Goal: Complete application form

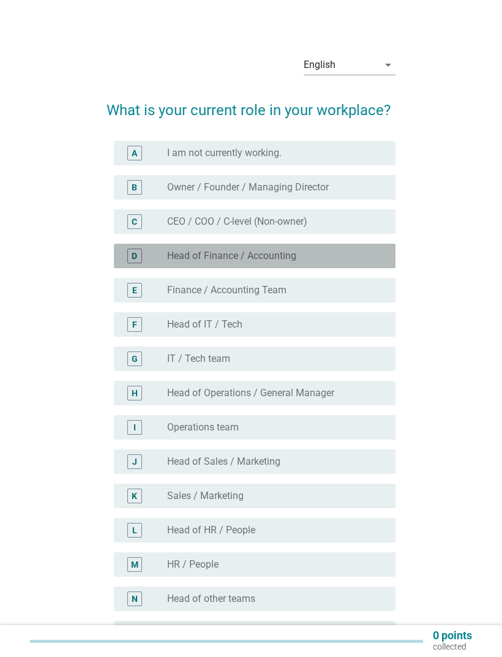
click at [310, 259] on div "radio_button_unchecked Head of Finance / Accounting" at bounding box center [271, 256] width 209 height 12
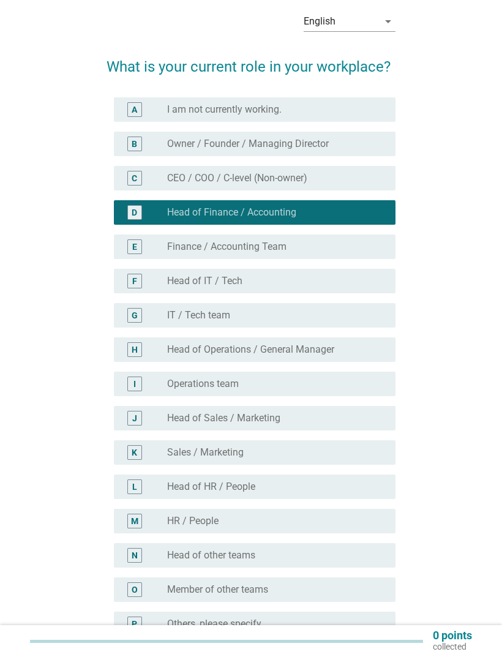
scroll to position [121, 0]
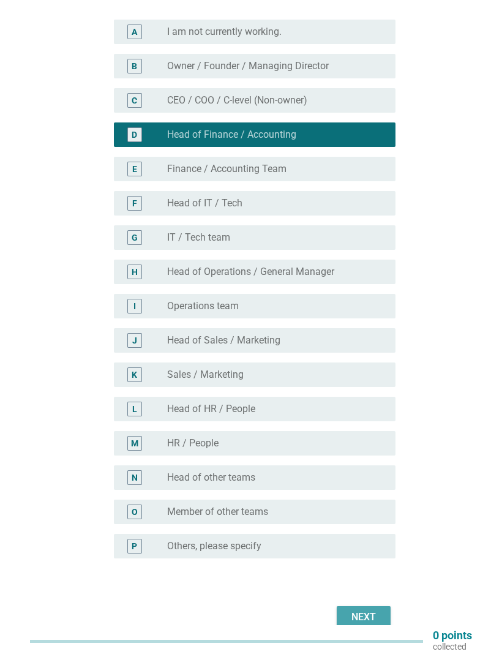
click at [367, 606] on button "Next" at bounding box center [364, 617] width 54 height 22
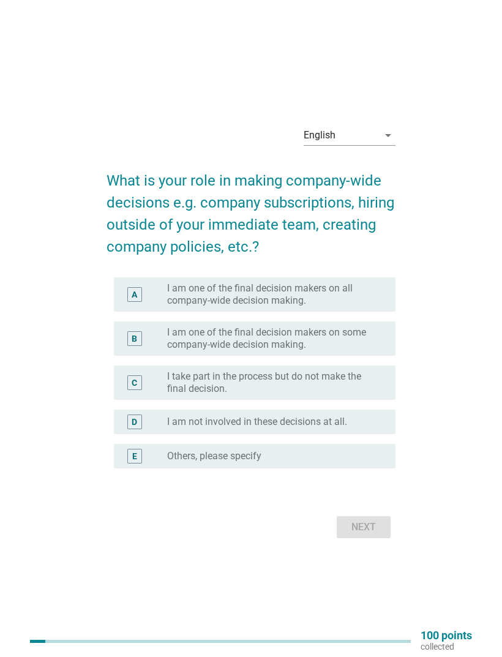
click at [346, 351] on label "I am one of the final decision makers on some company-wide decision making." at bounding box center [271, 338] width 209 height 24
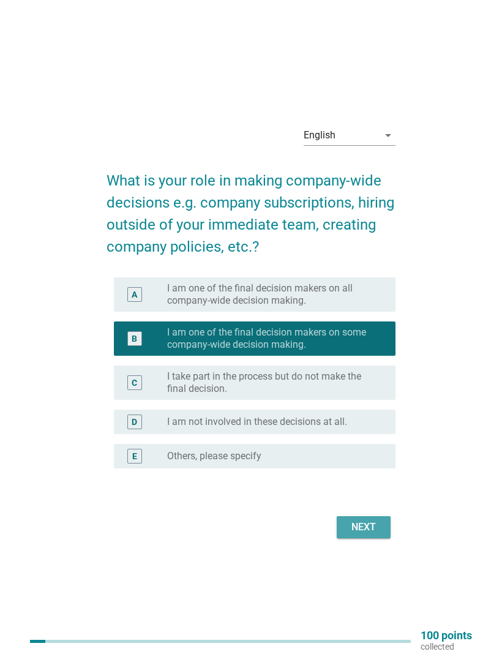
click at [373, 534] on div "Next" at bounding box center [363, 527] width 34 height 15
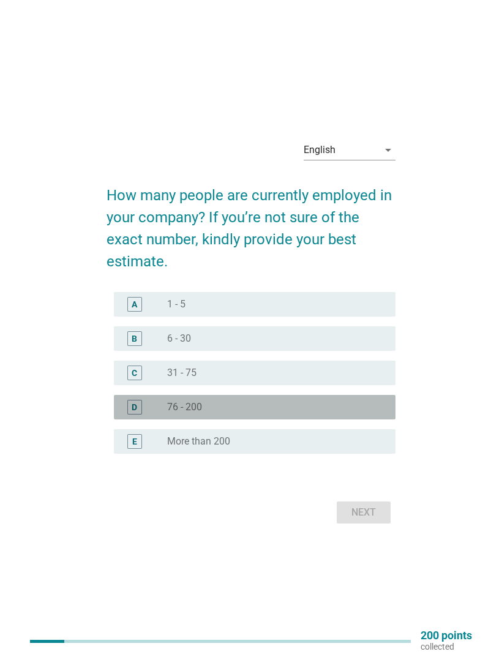
click at [311, 413] on div "radio_button_unchecked 76 - 200" at bounding box center [271, 407] width 209 height 12
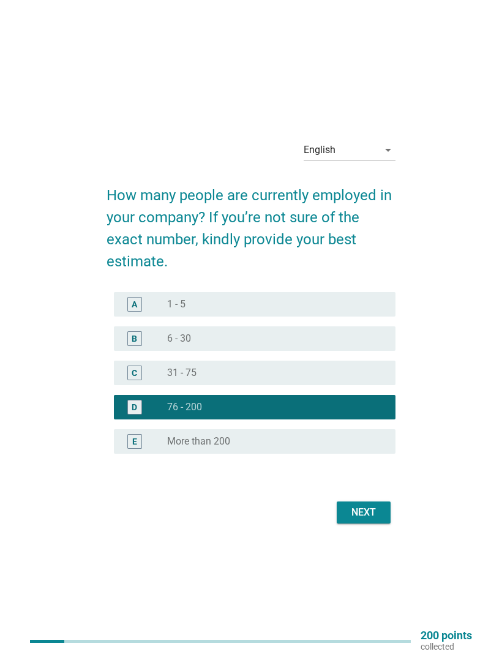
click at [365, 520] on div "Next" at bounding box center [363, 512] width 34 height 15
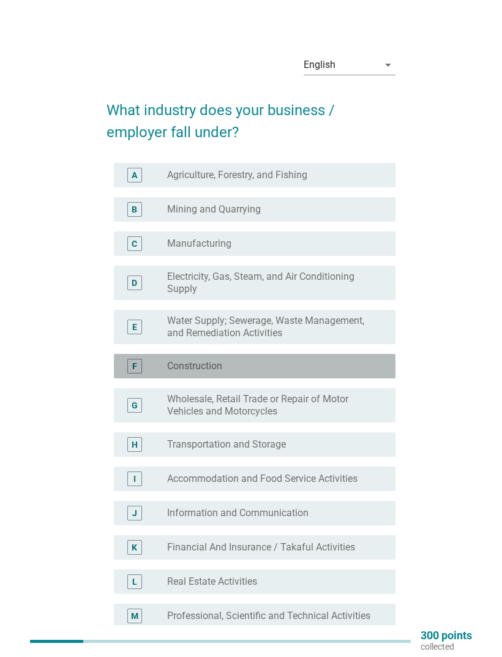
click at [323, 359] on div "radio_button_unchecked Construction" at bounding box center [276, 366] width 219 height 15
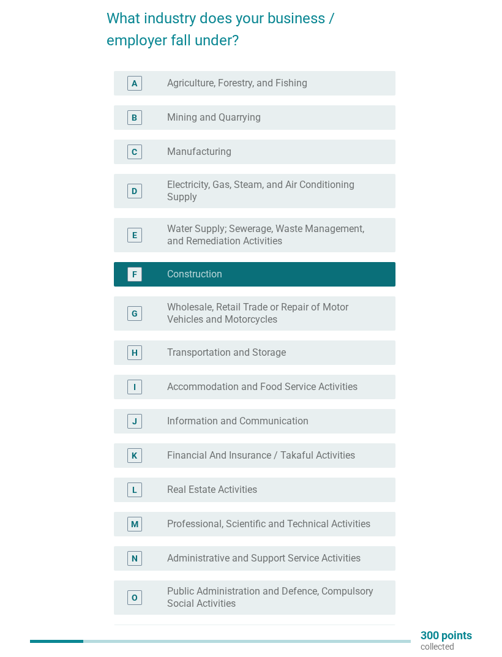
scroll to position [433, 0]
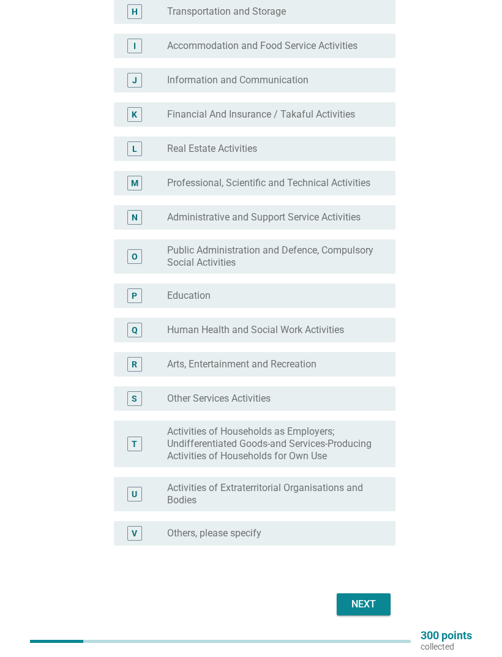
click at [365, 600] on div "Next" at bounding box center [363, 604] width 34 height 15
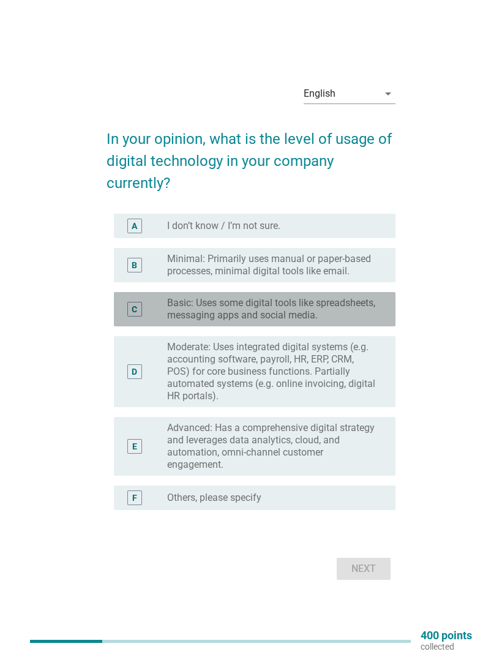
click at [340, 321] on label "Basic: Uses some digital tools like spreadsheets, messaging apps and social med…" at bounding box center [271, 309] width 209 height 24
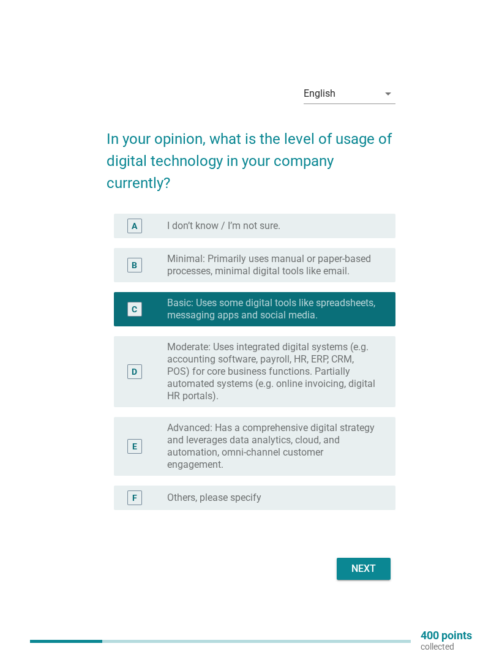
click at [373, 576] on div "Next" at bounding box center [363, 568] width 34 height 15
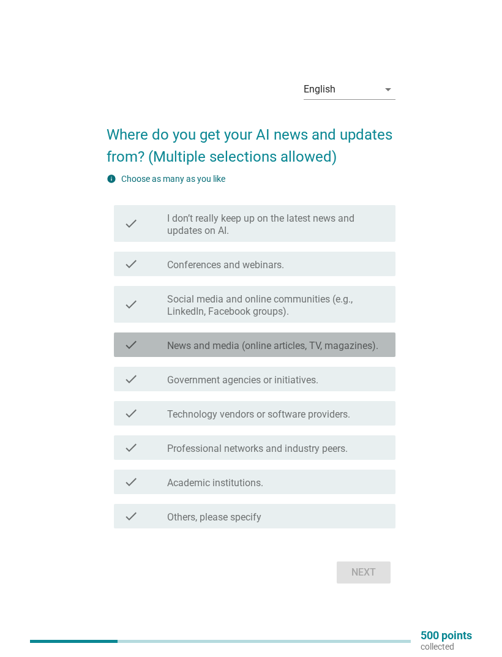
click at [312, 352] on label "News and media (online articles, TV, magazines)." at bounding box center [272, 346] width 211 height 12
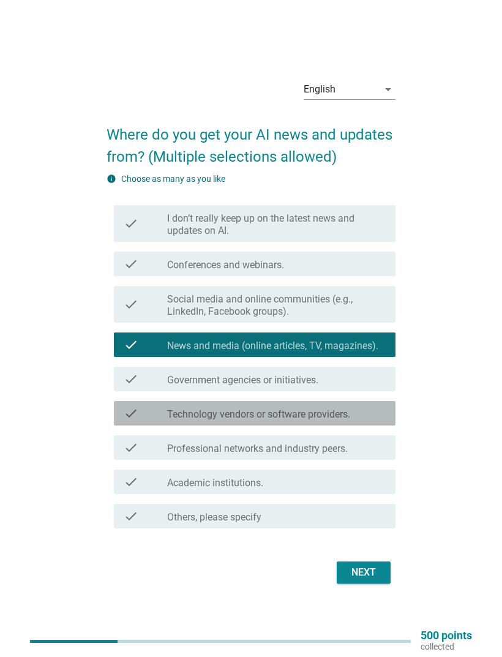
click at [292, 420] on label "Technology vendors or software providers." at bounding box center [258, 414] width 183 height 12
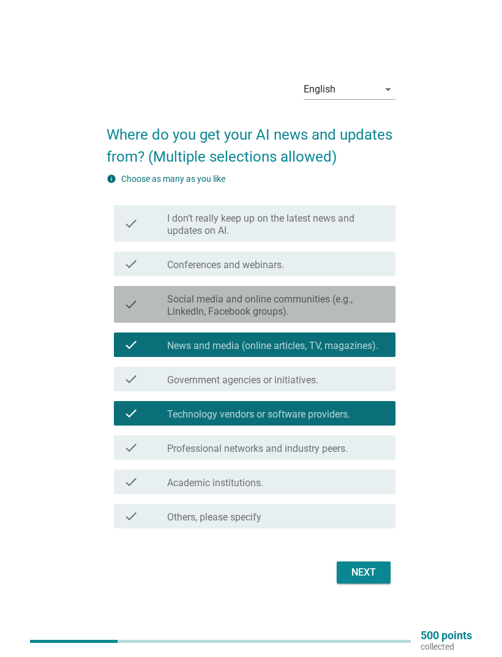
click at [353, 318] on label "Social media and online communities (e.g., LinkedIn, Facebook groups)." at bounding box center [276, 305] width 219 height 24
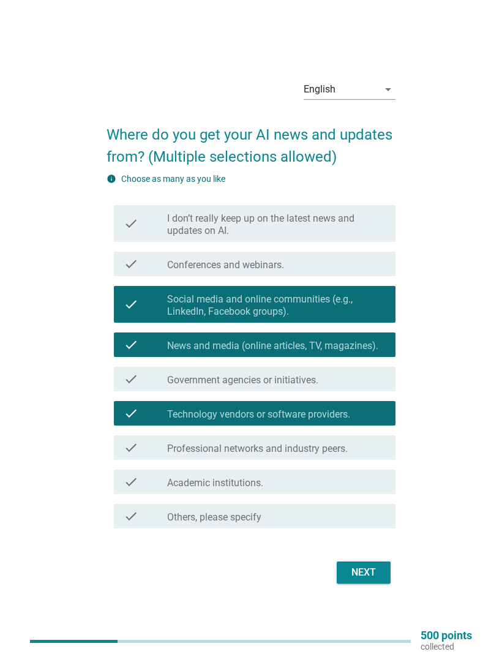
click at [373, 580] on div "Next" at bounding box center [363, 572] width 34 height 15
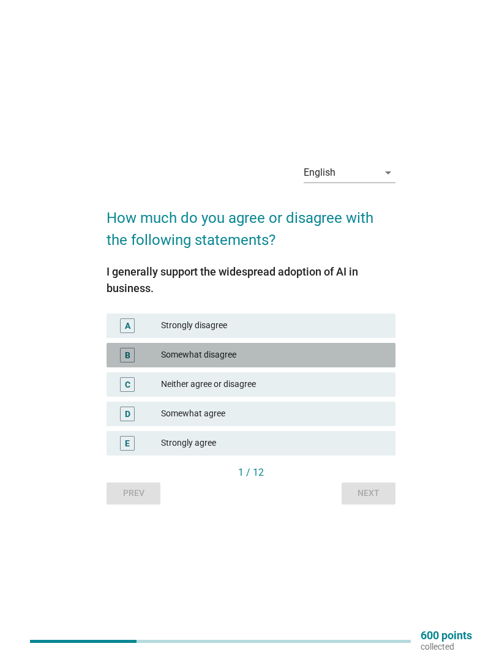
click at [362, 362] on div "Somewhat disagree" at bounding box center [273, 355] width 225 height 15
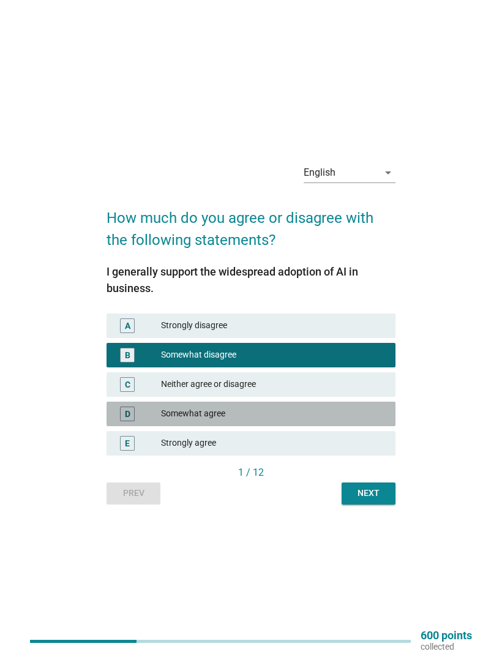
click at [357, 421] on div "Somewhat agree" at bounding box center [273, 413] width 225 height 15
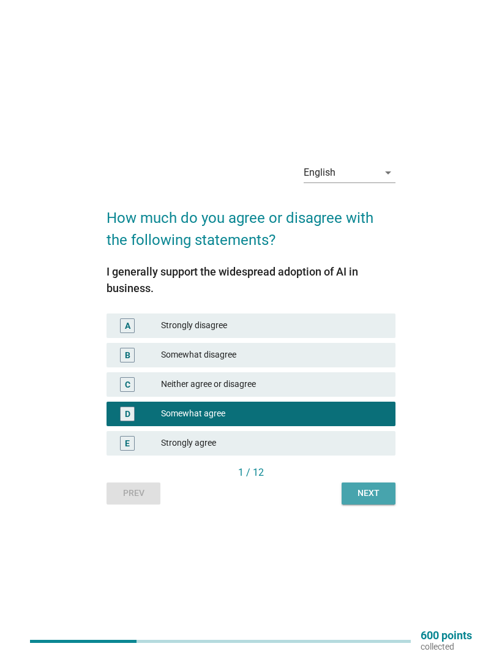
click at [375, 499] on div "Next" at bounding box center [368, 493] width 34 height 13
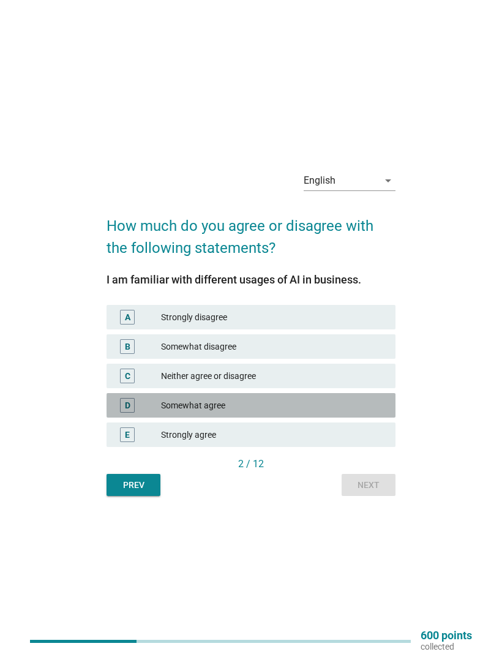
click at [360, 413] on div "Somewhat agree" at bounding box center [273, 405] width 225 height 15
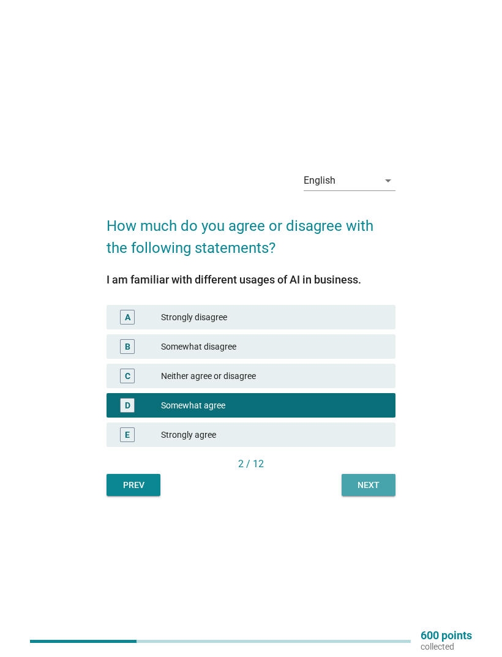
click at [379, 491] on div "Next" at bounding box center [368, 485] width 34 height 13
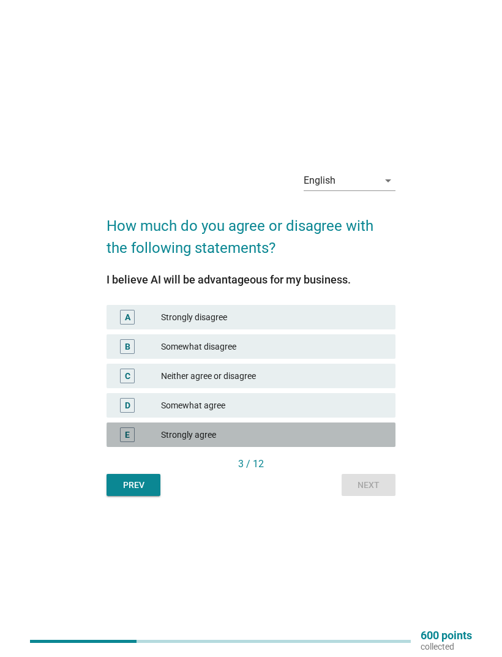
click at [352, 442] on div "Strongly agree" at bounding box center [273, 434] width 225 height 15
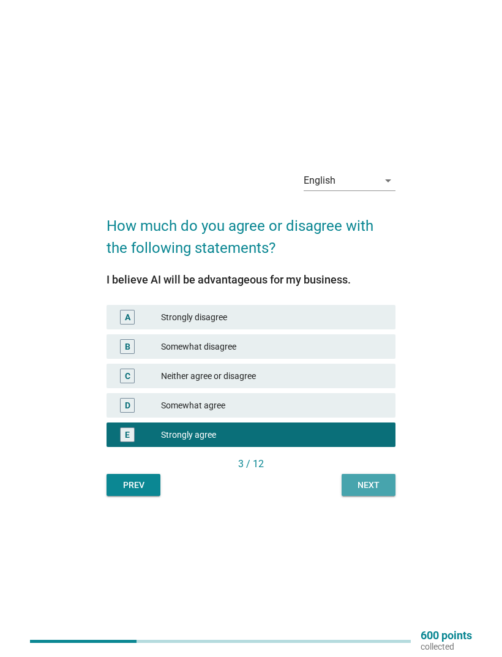
click at [375, 491] on div "Next" at bounding box center [368, 485] width 34 height 13
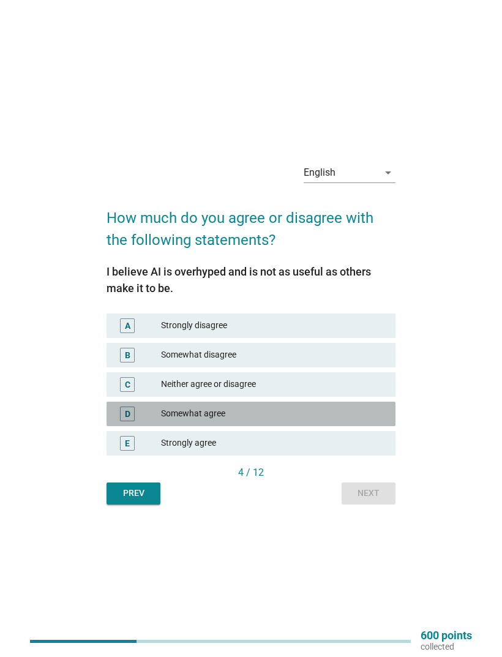
click at [367, 421] on div "Somewhat agree" at bounding box center [273, 413] width 225 height 15
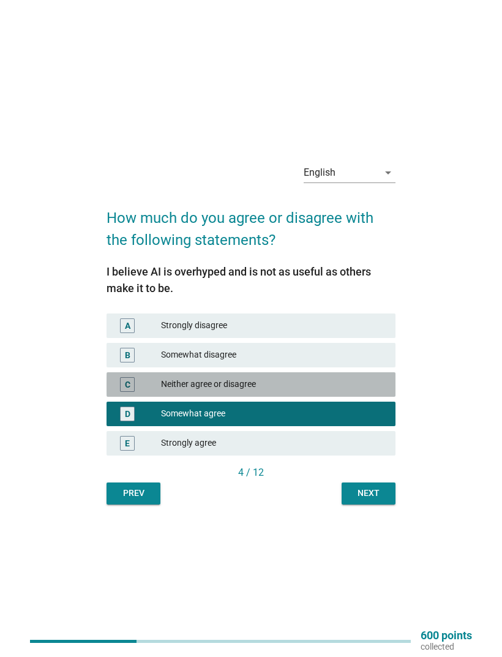
click at [361, 392] on div "Neither agree or disagree" at bounding box center [273, 384] width 225 height 15
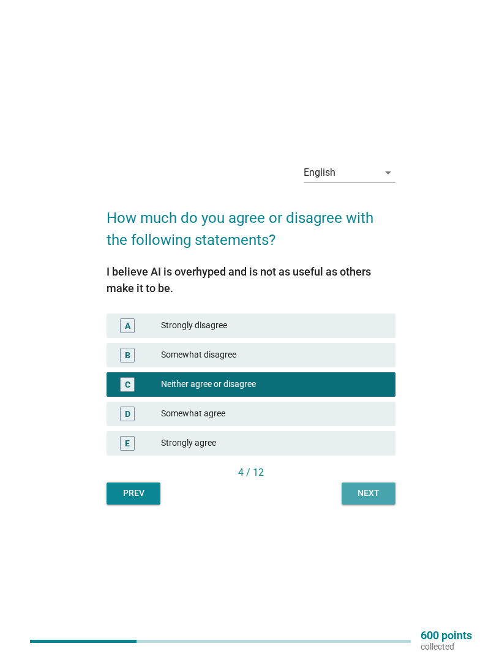
click at [375, 499] on div "Next" at bounding box center [368, 493] width 34 height 13
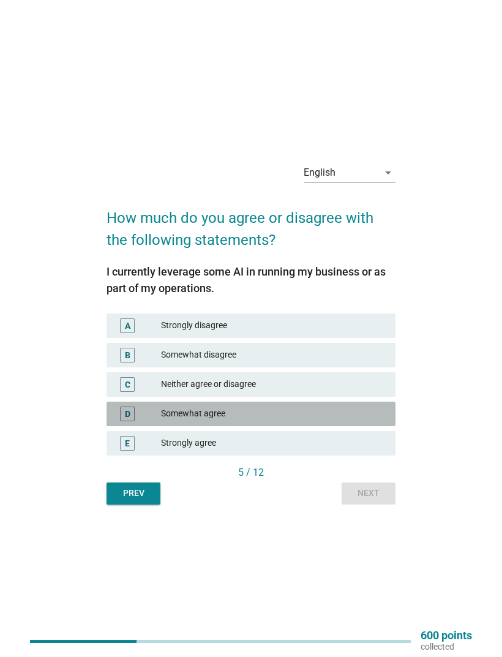
click at [360, 421] on div "Somewhat agree" at bounding box center [273, 413] width 225 height 15
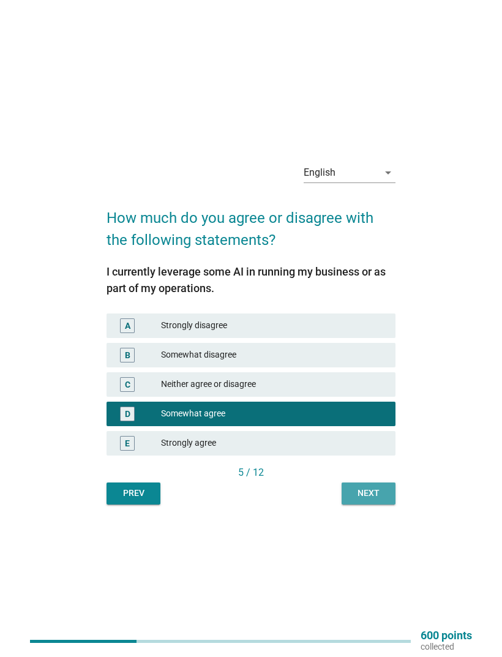
click at [375, 504] on button "Next" at bounding box center [369, 493] width 54 height 22
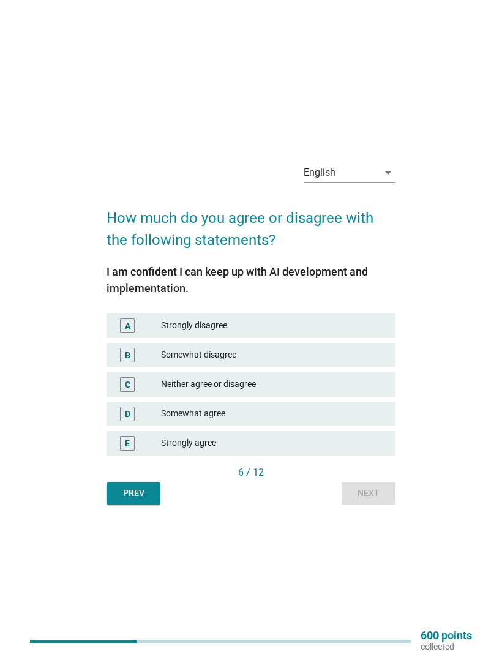
click at [354, 423] on div "D Somewhat agree" at bounding box center [250, 414] width 289 height 24
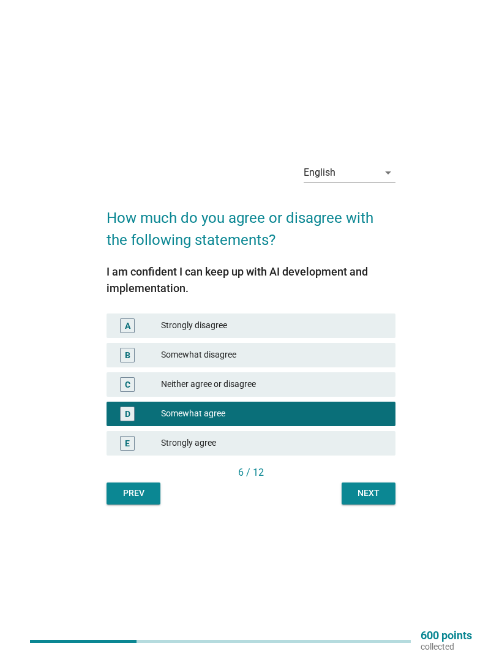
click at [364, 504] on button "Next" at bounding box center [369, 493] width 54 height 22
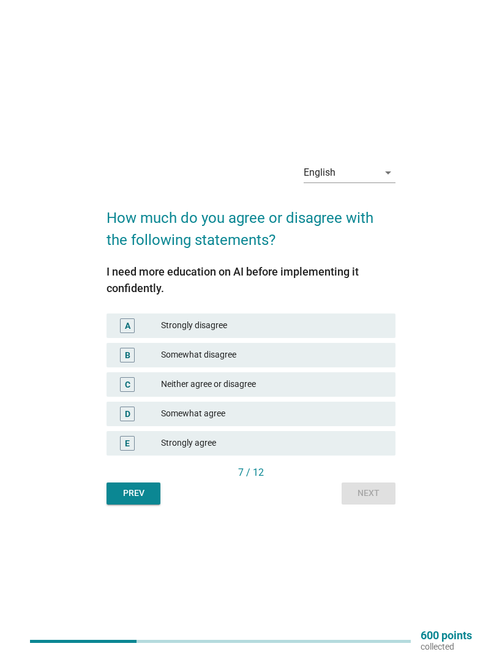
click at [356, 422] on div "D Somewhat agree" at bounding box center [250, 414] width 289 height 24
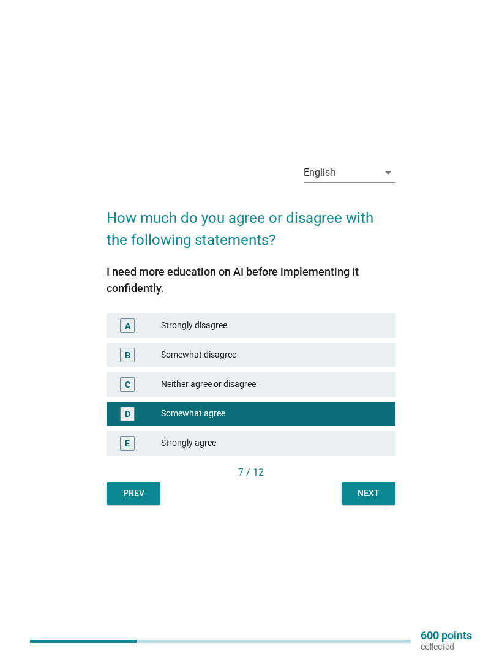
click at [373, 499] on div "Next" at bounding box center [368, 493] width 34 height 13
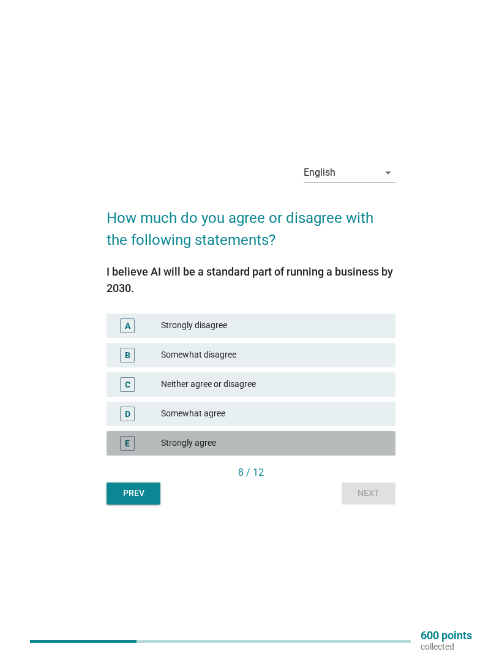
click at [356, 450] on div "Strongly agree" at bounding box center [273, 443] width 225 height 15
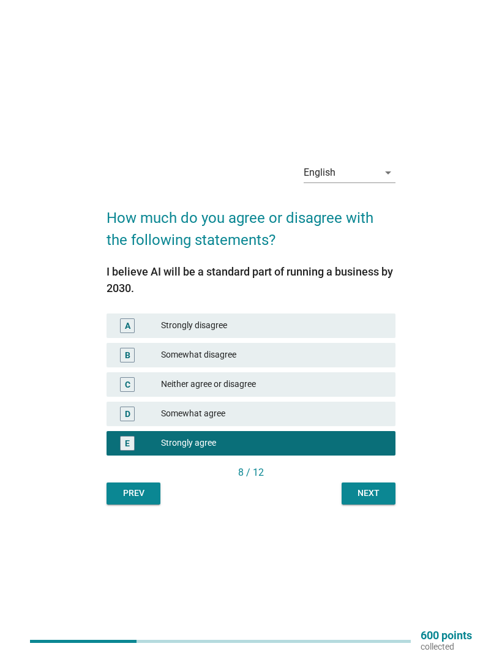
click at [373, 499] on div "Next" at bounding box center [368, 493] width 34 height 13
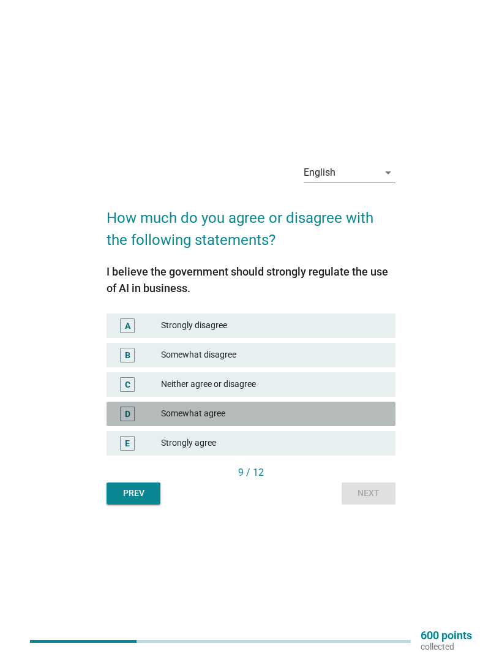
click at [360, 421] on div "Somewhat agree" at bounding box center [273, 413] width 225 height 15
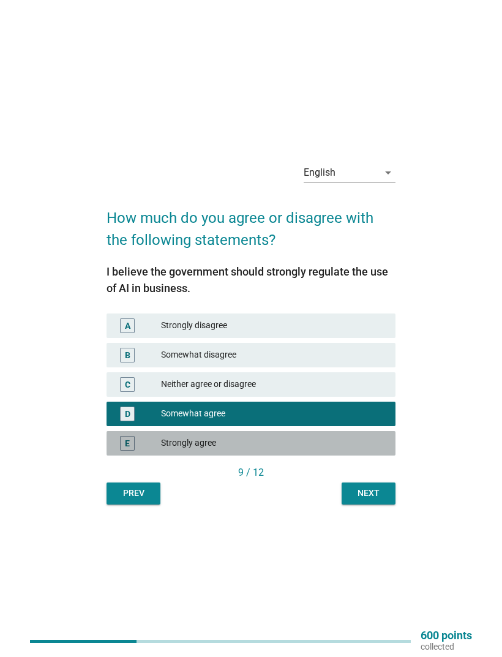
click at [368, 450] on div "Strongly agree" at bounding box center [273, 443] width 225 height 15
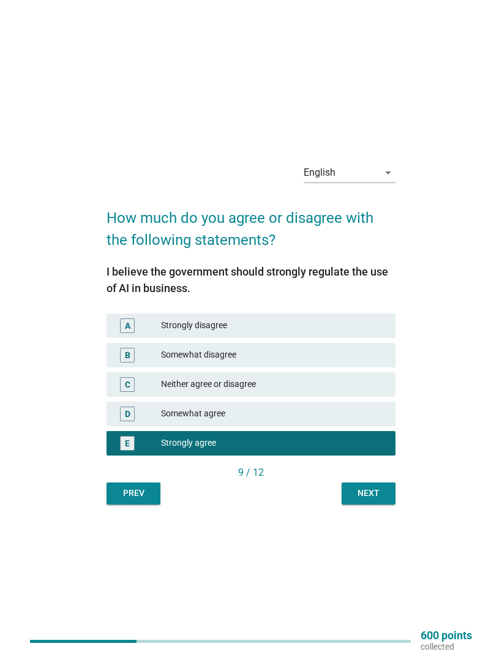
click at [373, 499] on div "Next" at bounding box center [368, 493] width 34 height 13
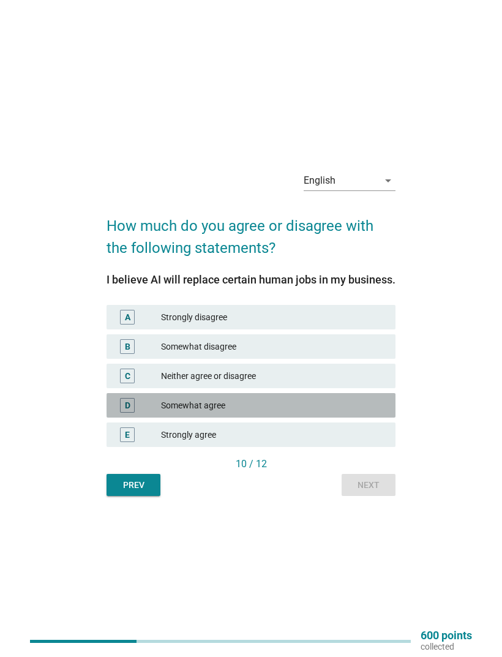
click at [372, 413] on div "Somewhat agree" at bounding box center [273, 405] width 225 height 15
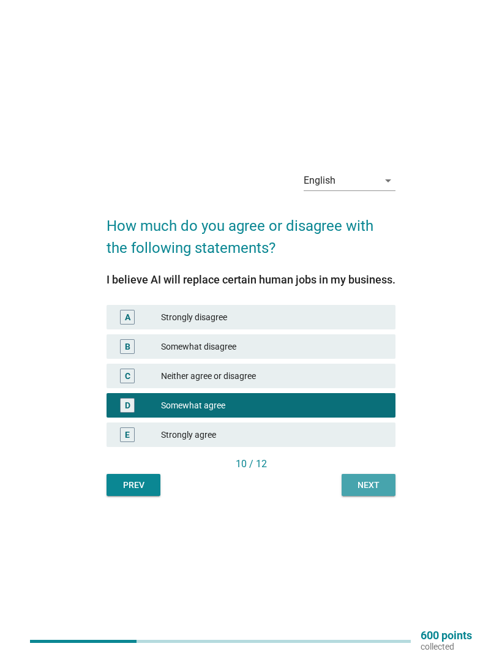
click at [367, 491] on div "Next" at bounding box center [368, 485] width 34 height 13
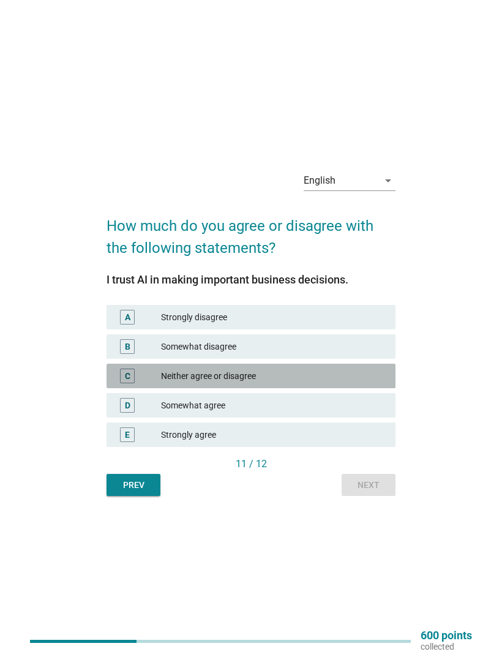
click at [361, 388] on div "C Neither agree or disagree" at bounding box center [250, 376] width 289 height 24
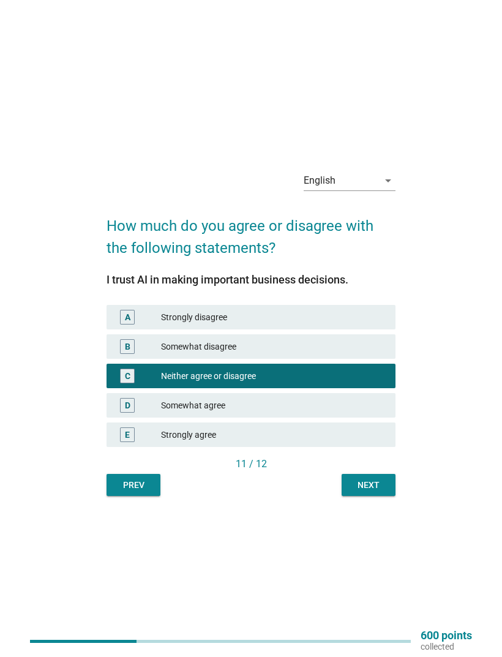
click at [373, 491] on div "Next" at bounding box center [368, 485] width 34 height 13
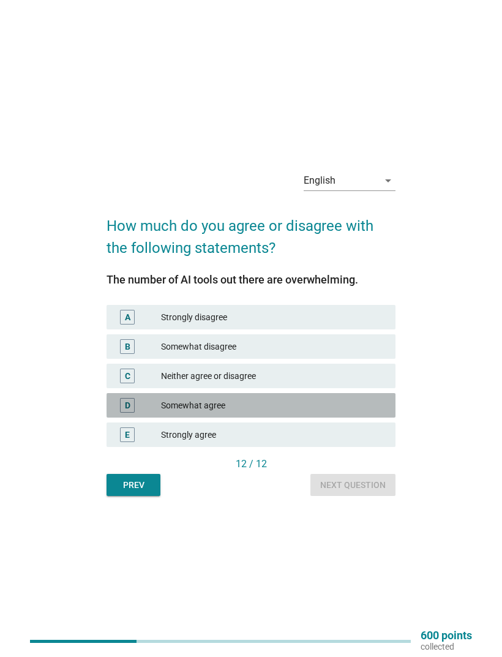
click at [367, 413] on div "Somewhat agree" at bounding box center [273, 405] width 225 height 15
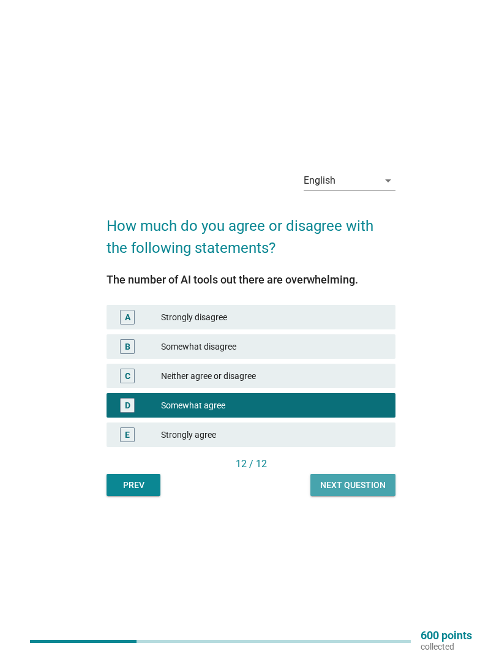
scroll to position [32, 0]
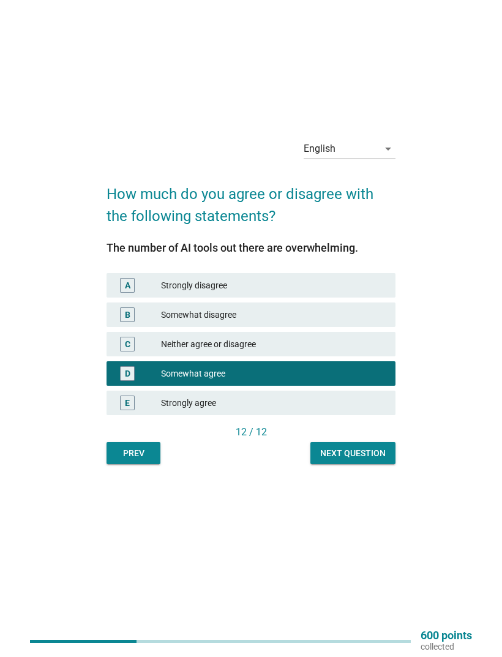
click at [367, 460] on div "Next question" at bounding box center [352, 453] width 65 height 13
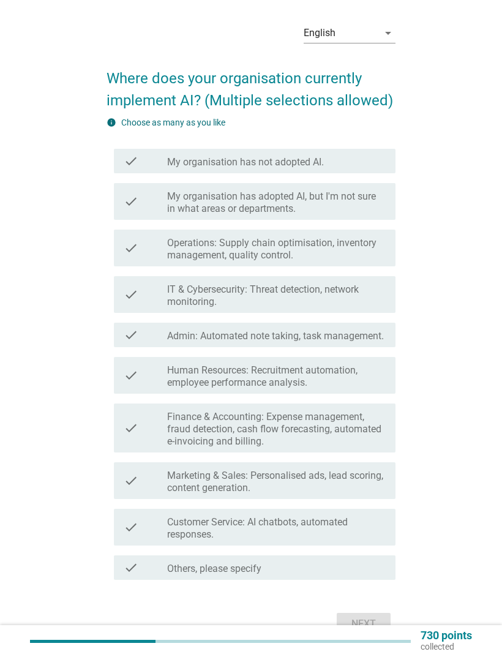
scroll to position [0, 0]
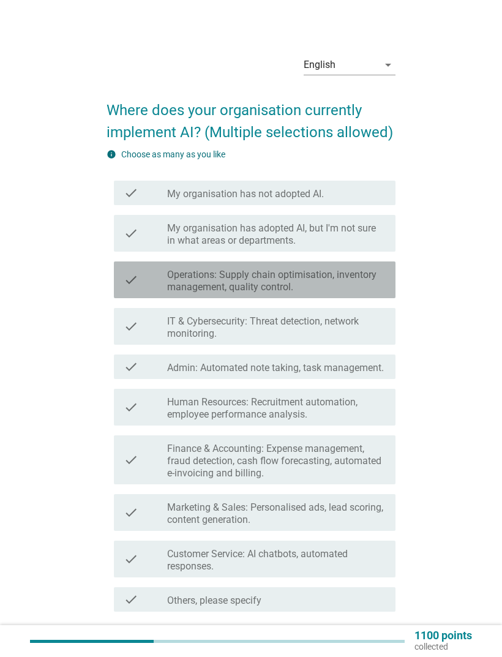
click at [337, 277] on label "Operations: Supply chain optimisation, inventory management, quality control." at bounding box center [276, 281] width 219 height 24
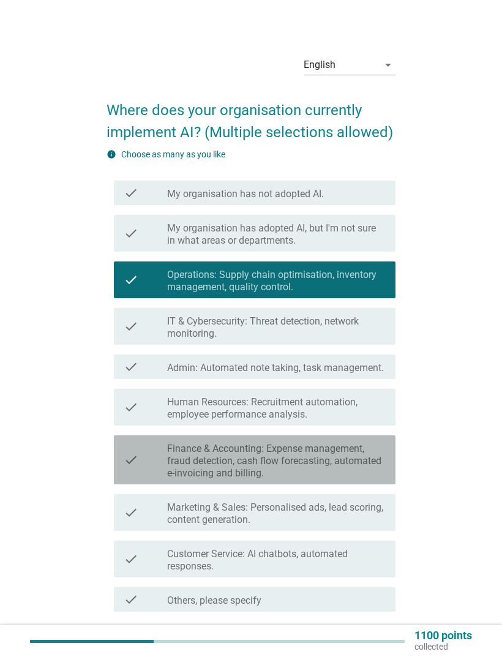
click at [346, 446] on label "Finance & Accounting: Expense management, fraud detection, cash flow forecastin…" at bounding box center [276, 461] width 219 height 37
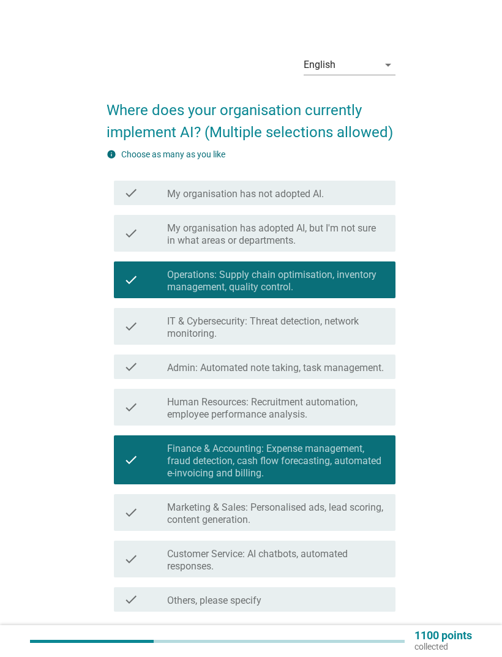
scroll to position [51, 0]
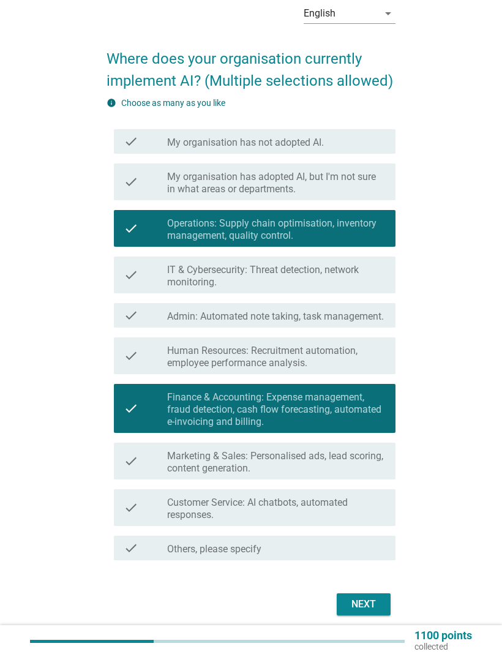
click at [369, 596] on button "Next" at bounding box center [364, 604] width 54 height 22
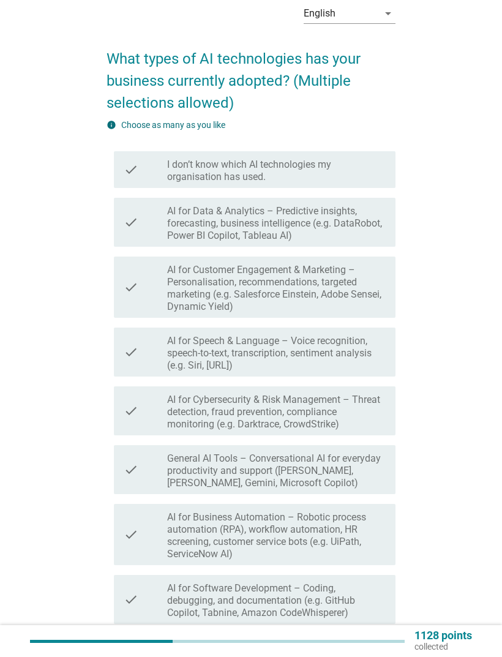
scroll to position [0, 0]
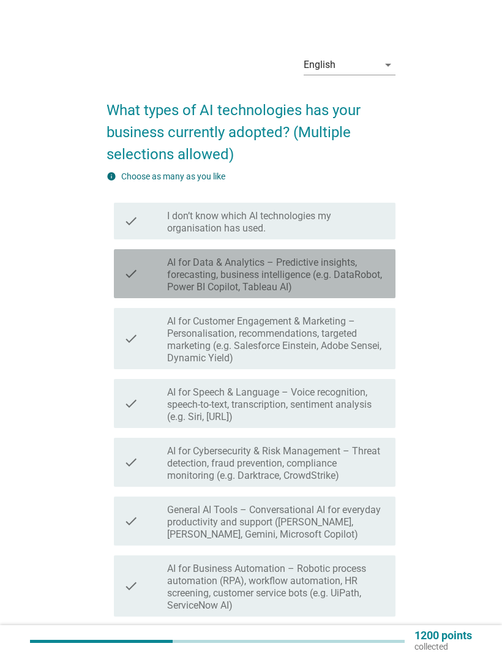
click at [310, 275] on label "AI for Data & Analytics – Predictive insights, forecasting, business intelligen…" at bounding box center [276, 274] width 219 height 37
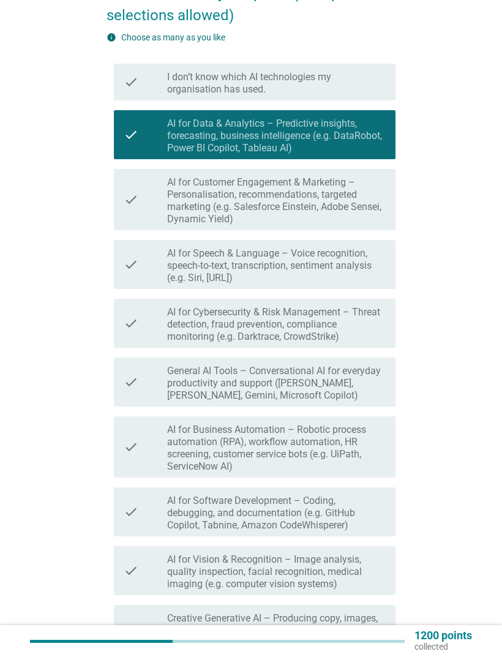
scroll to position [267, 0]
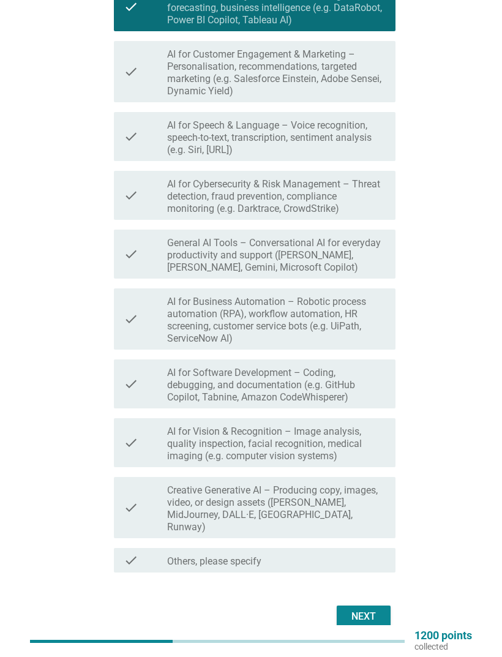
click at [375, 609] on div "Next" at bounding box center [363, 616] width 34 height 15
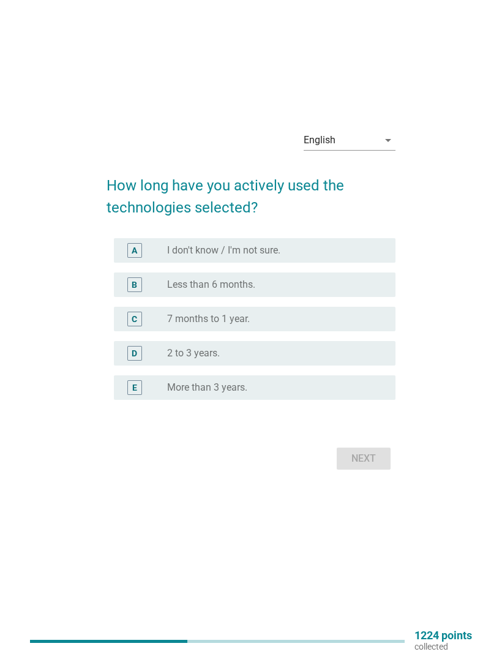
scroll to position [0, 0]
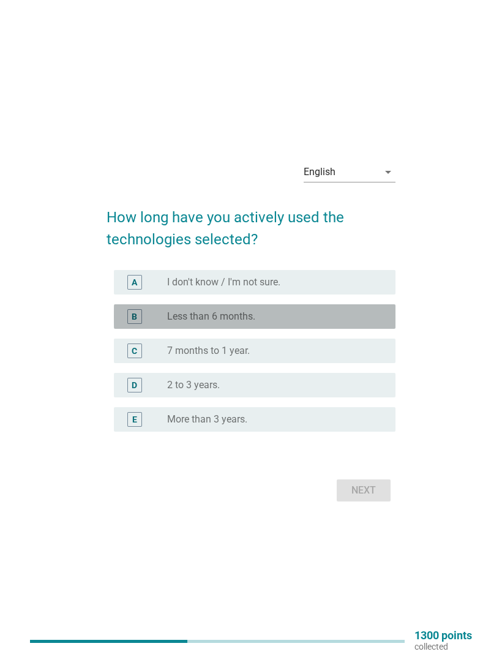
click at [304, 323] on div "radio_button_unchecked Less than 6 months." at bounding box center [271, 316] width 209 height 12
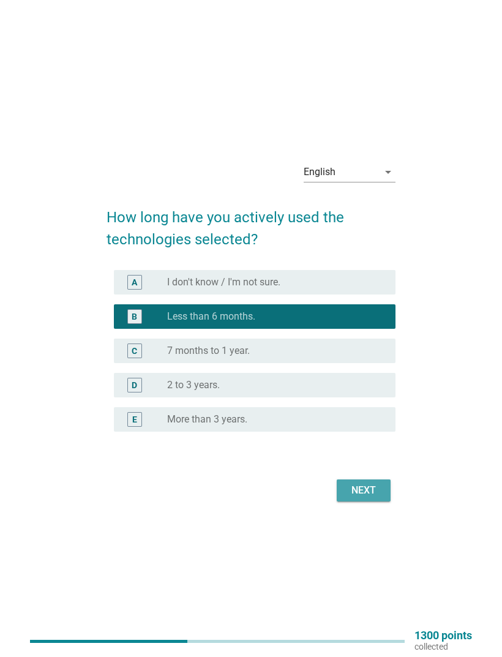
click at [367, 498] on div "Next" at bounding box center [363, 490] width 34 height 15
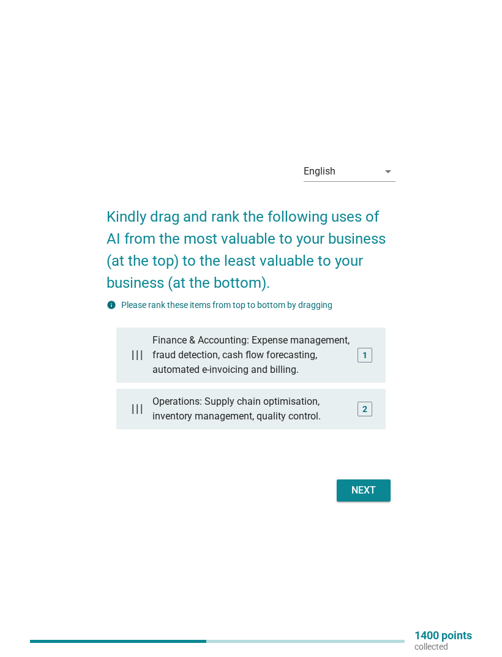
click at [375, 498] on div "Next" at bounding box center [363, 490] width 34 height 15
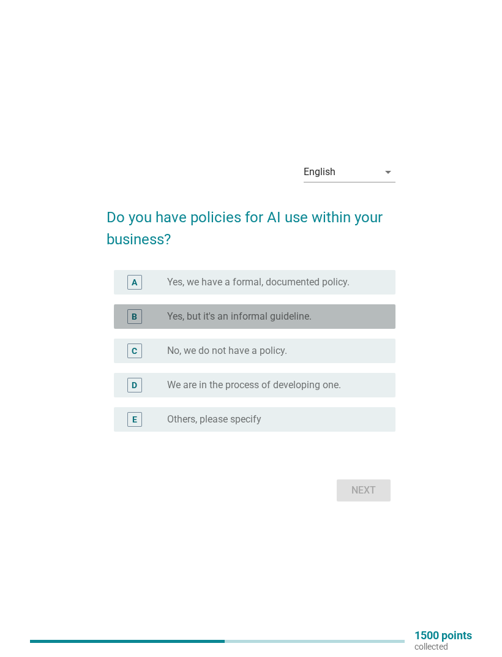
click at [369, 323] on div "radio_button_unchecked Yes, but it's an informal guideline." at bounding box center [271, 316] width 209 height 12
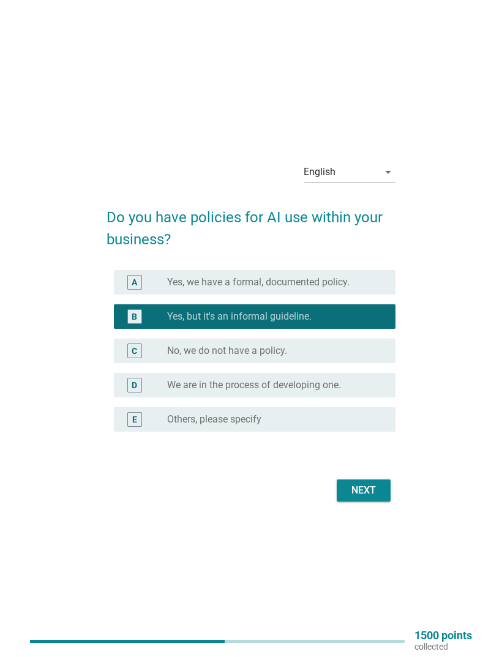
click at [374, 498] on div "Next" at bounding box center [363, 490] width 34 height 15
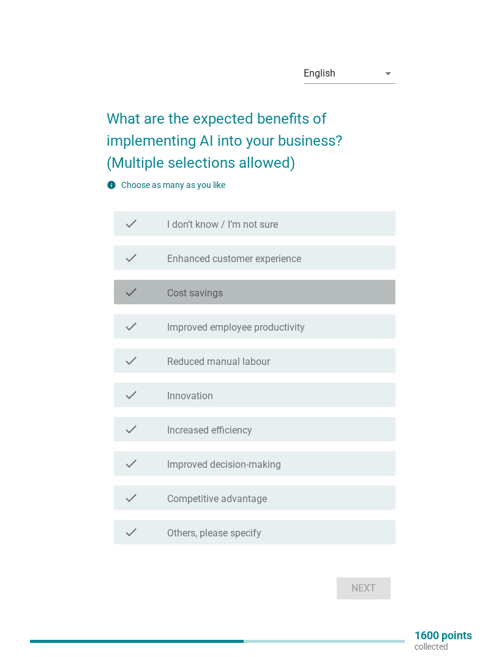
click at [372, 304] on div "check check_box_outline_blank Cost savings" at bounding box center [255, 292] width 282 height 24
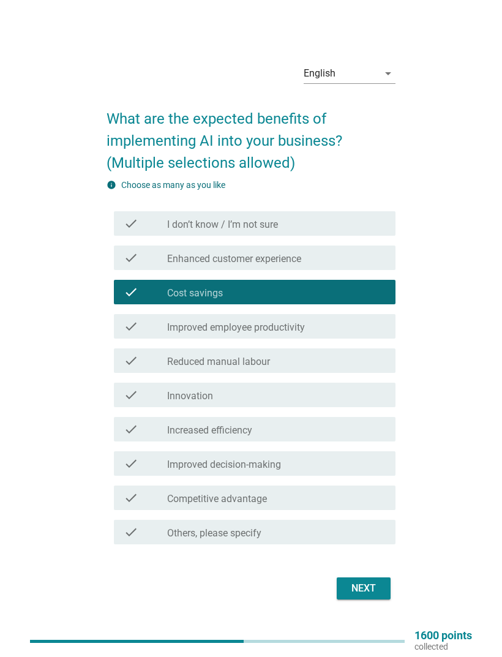
click at [461, 89] on div "English arrow_drop_down What are the expected benefits of implementing AI into …" at bounding box center [251, 328] width 463 height 569
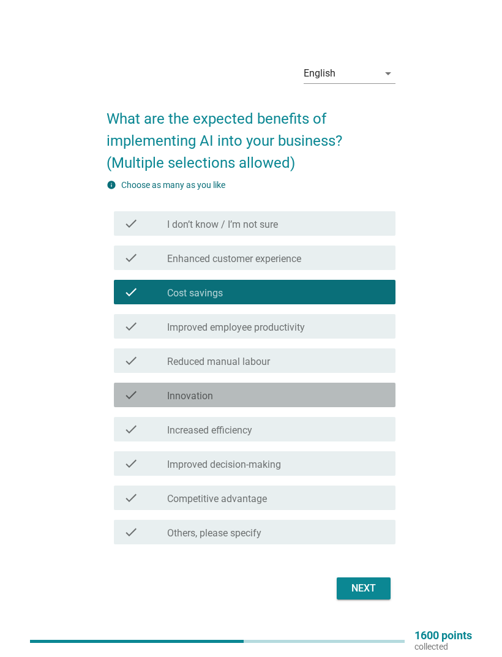
click at [365, 402] on div "check_box_outline_blank Innovation" at bounding box center [276, 394] width 219 height 15
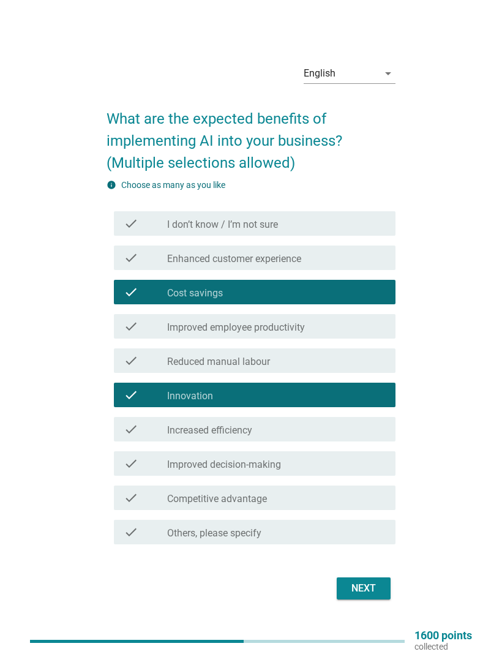
click at [373, 596] on div "Next" at bounding box center [363, 588] width 34 height 15
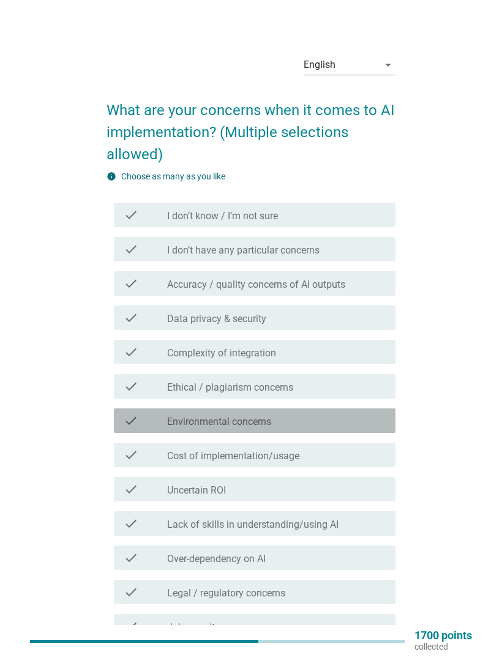
click at [366, 420] on div "check_box_outline_blank Environmental concerns" at bounding box center [276, 420] width 219 height 15
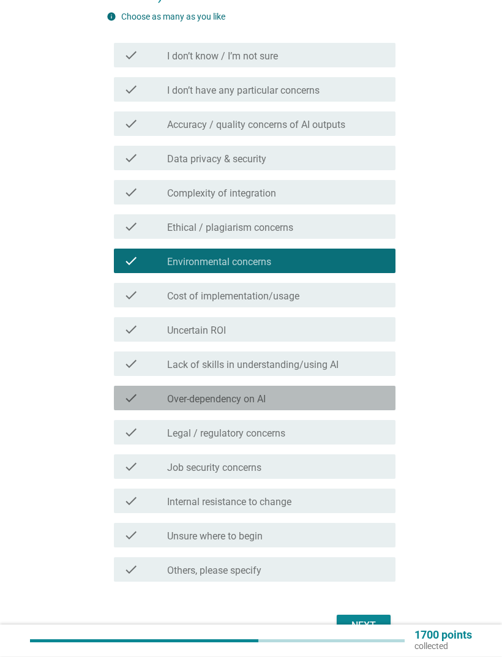
scroll to position [181, 0]
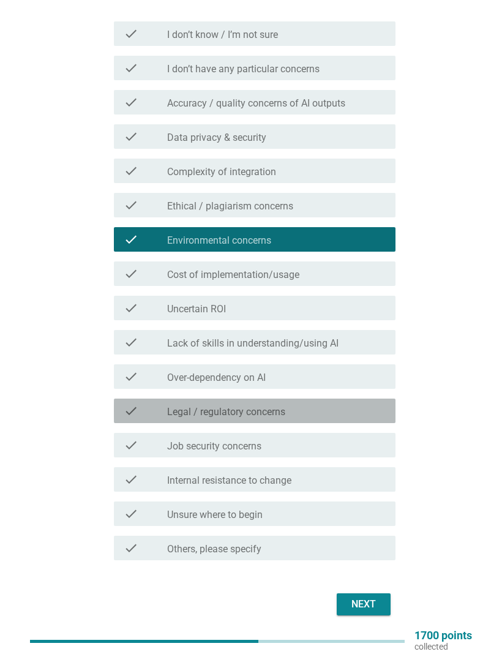
click at [378, 414] on div "check_box_outline_blank Legal / regulatory concerns" at bounding box center [276, 410] width 219 height 15
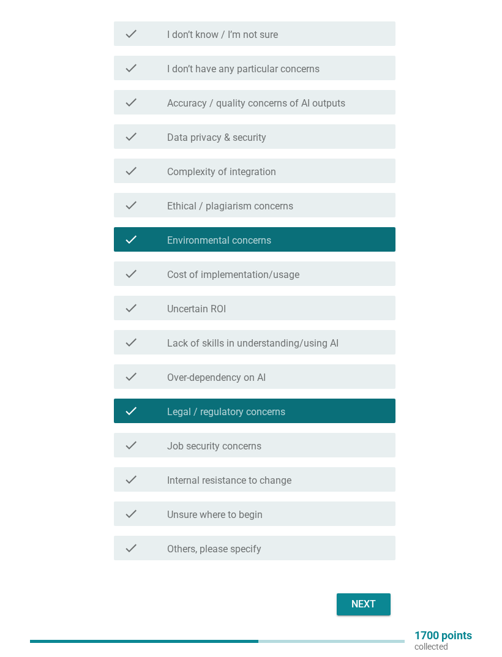
click at [386, 613] on button "Next" at bounding box center [364, 604] width 54 height 22
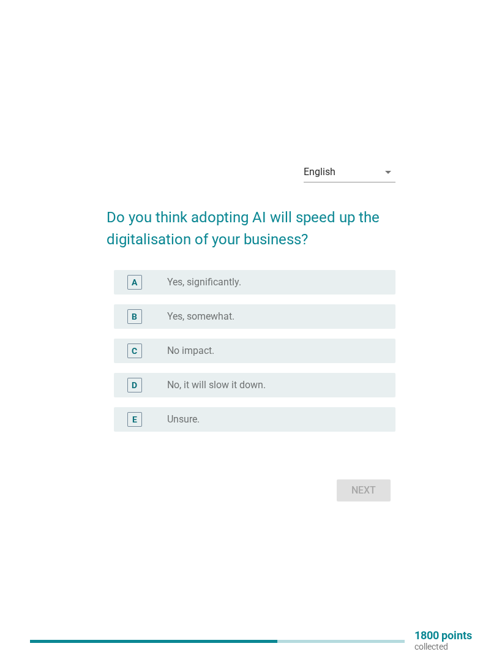
click at [376, 323] on div "radio_button_unchecked Yes, somewhat." at bounding box center [276, 316] width 219 height 12
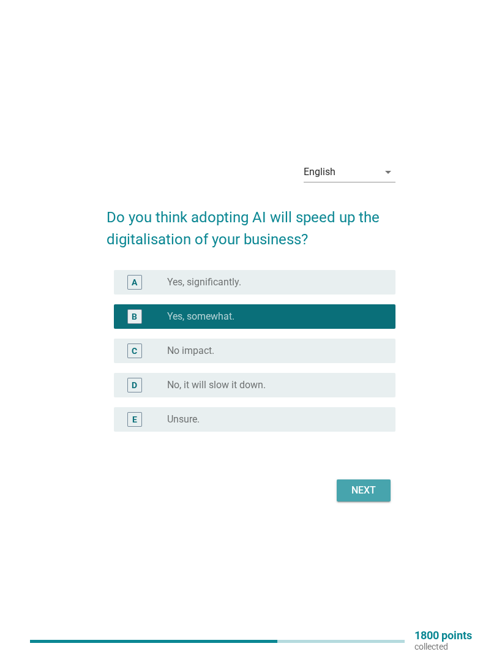
click at [376, 498] on div "Next" at bounding box center [363, 490] width 34 height 15
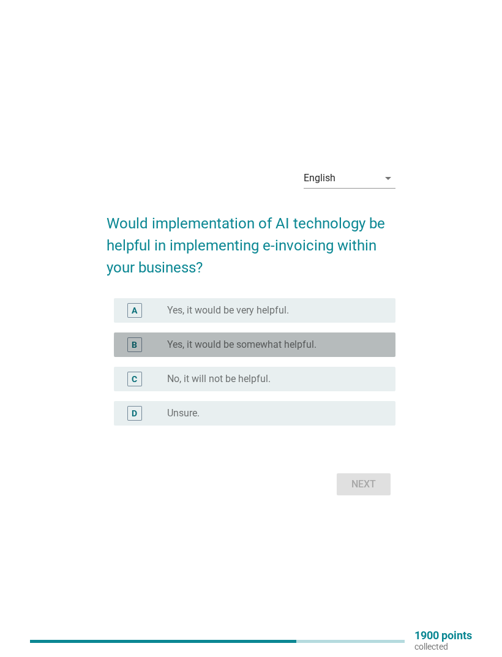
click at [343, 351] on div "radio_button_unchecked Yes, it would be somewhat helpful." at bounding box center [271, 344] width 209 height 12
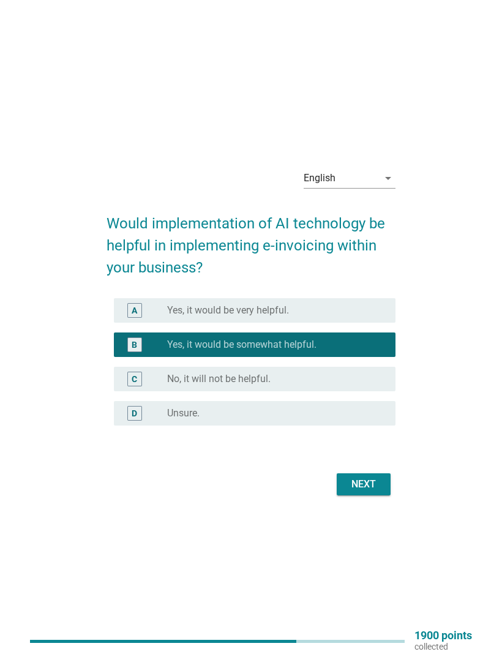
click at [371, 491] on div "Next" at bounding box center [363, 484] width 34 height 15
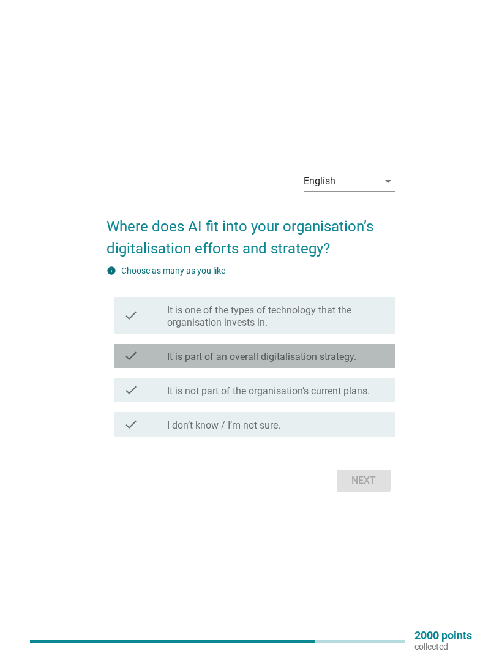
click at [365, 363] on div "check_box_outline_blank It is part of an overall digitalisation strategy." at bounding box center [276, 355] width 219 height 15
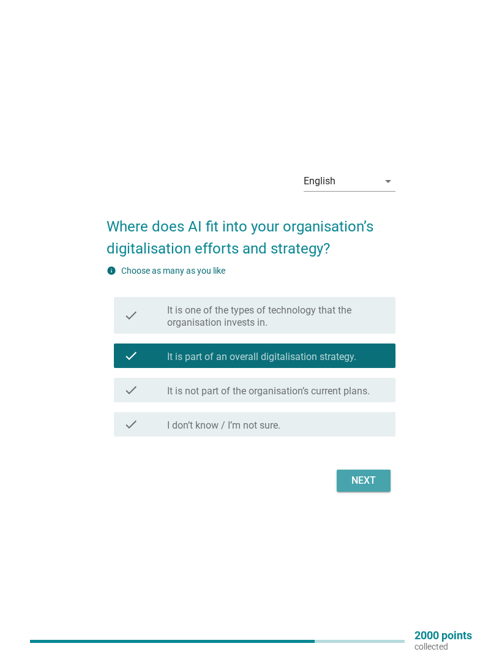
click at [381, 491] on button "Next" at bounding box center [364, 480] width 54 height 22
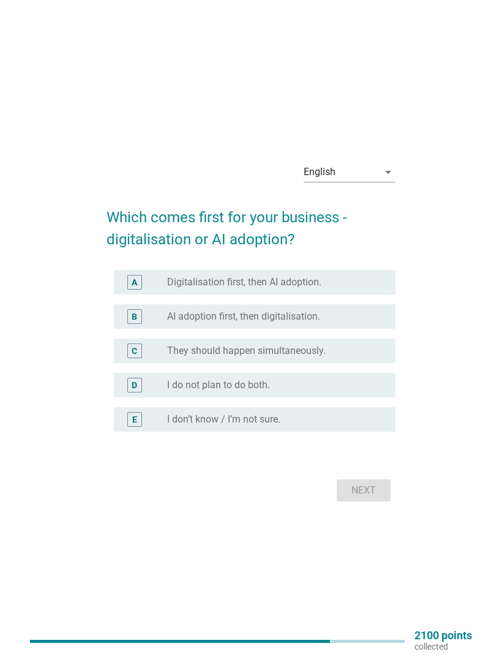
click at [334, 363] on div "C radio_button_unchecked They should happen simultaneously." at bounding box center [255, 350] width 282 height 24
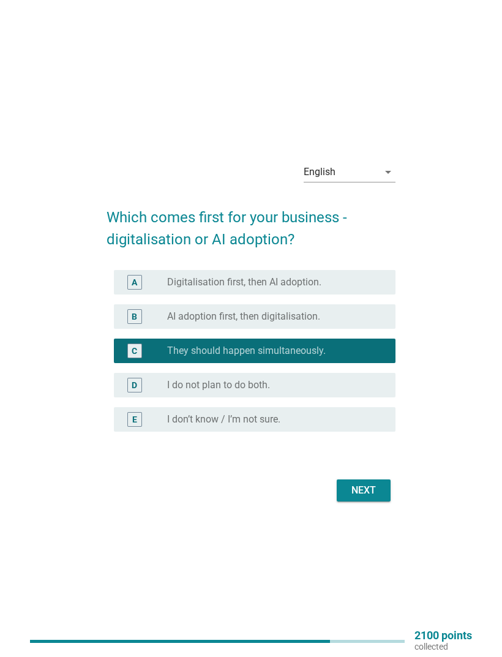
click at [370, 501] on button "Next" at bounding box center [364, 490] width 54 height 22
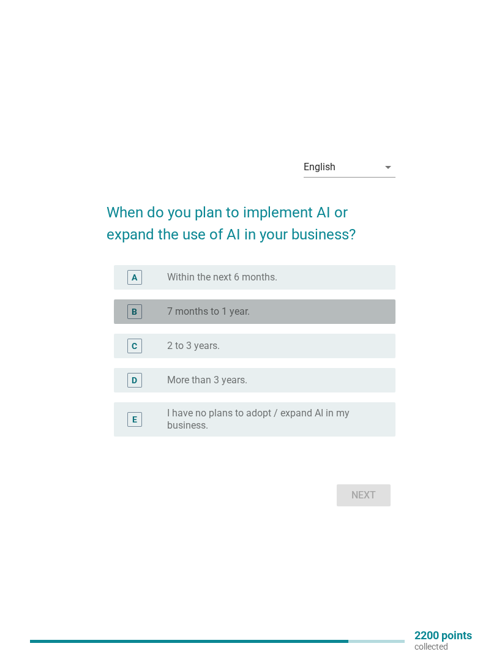
click at [354, 318] on div "radio_button_unchecked 7 months to 1 year." at bounding box center [271, 311] width 209 height 12
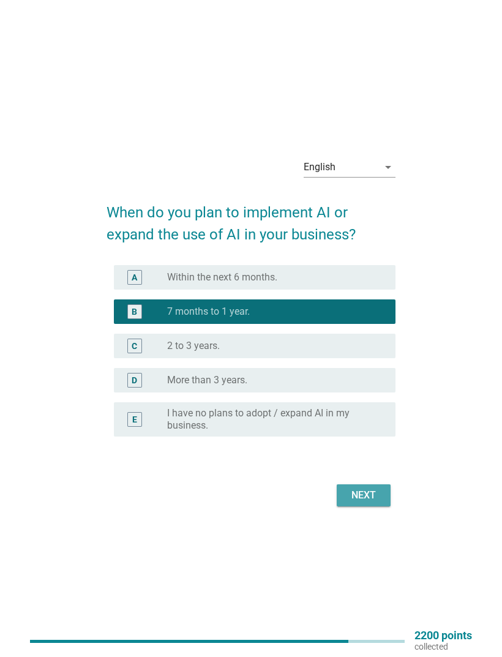
click at [378, 502] on div "Next" at bounding box center [363, 495] width 34 height 15
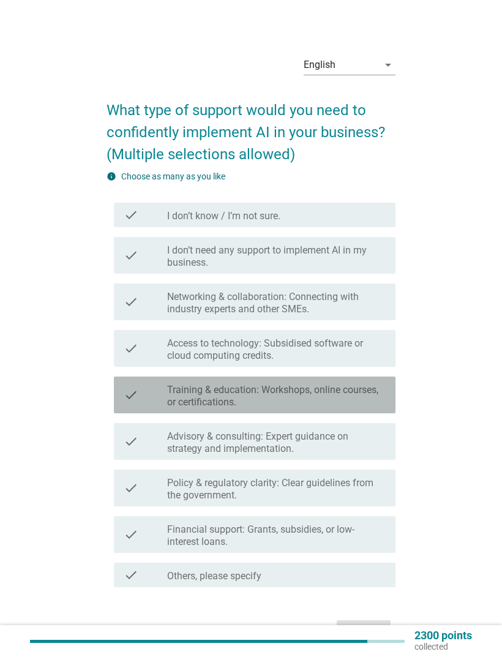
click at [352, 393] on label "Training & education: Workshops, online courses, or certifications." at bounding box center [276, 396] width 219 height 24
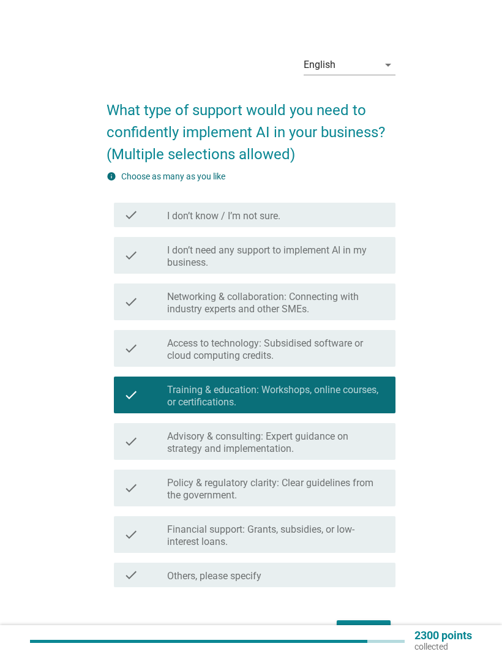
click at [371, 633] on div "Next" at bounding box center [363, 631] width 34 height 15
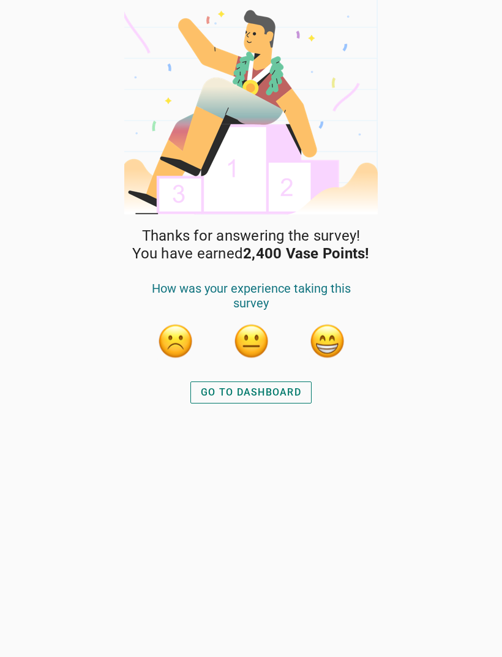
scroll to position [27, 0]
click at [337, 323] on button "button" at bounding box center [326, 341] width 37 height 37
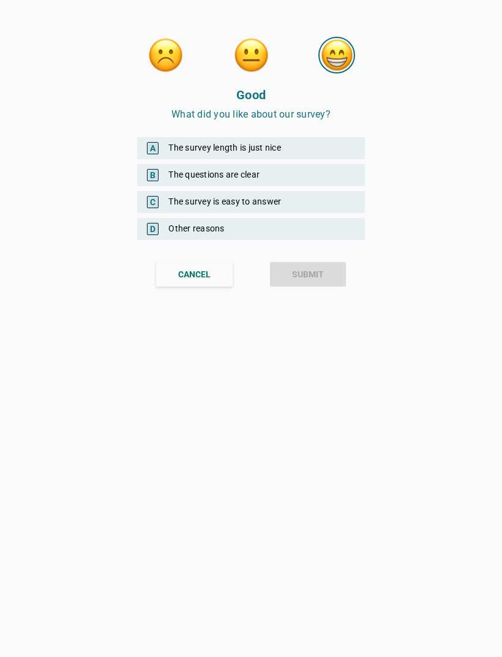
click at [207, 272] on div "CANCEL" at bounding box center [194, 274] width 32 height 13
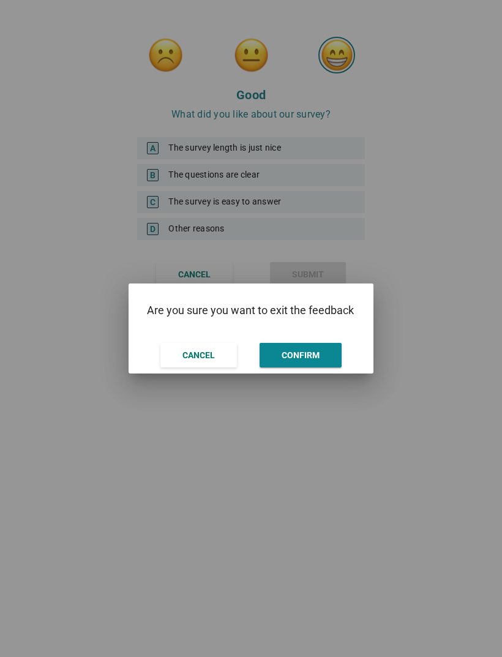
click at [313, 360] on div "CONFIRM" at bounding box center [301, 355] width 38 height 13
